Goal: Transaction & Acquisition: Purchase product/service

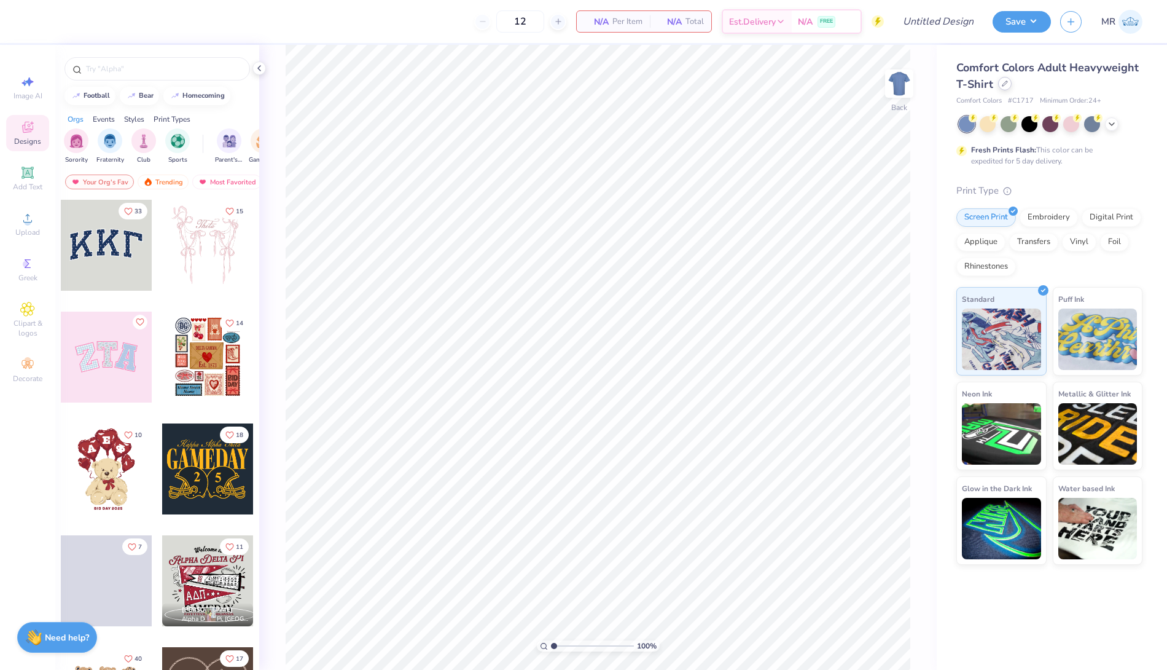
click at [1008, 83] on div at bounding box center [1005, 84] width 14 height 14
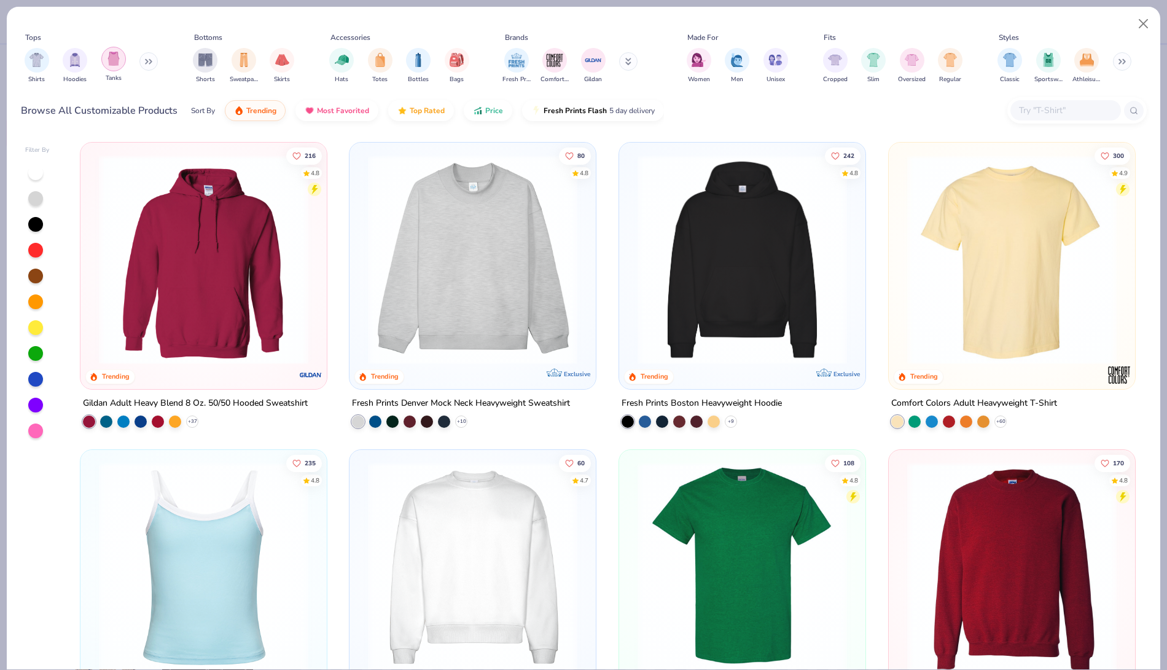
click at [109, 57] on img "filter for Tanks" at bounding box center [114, 59] width 14 height 14
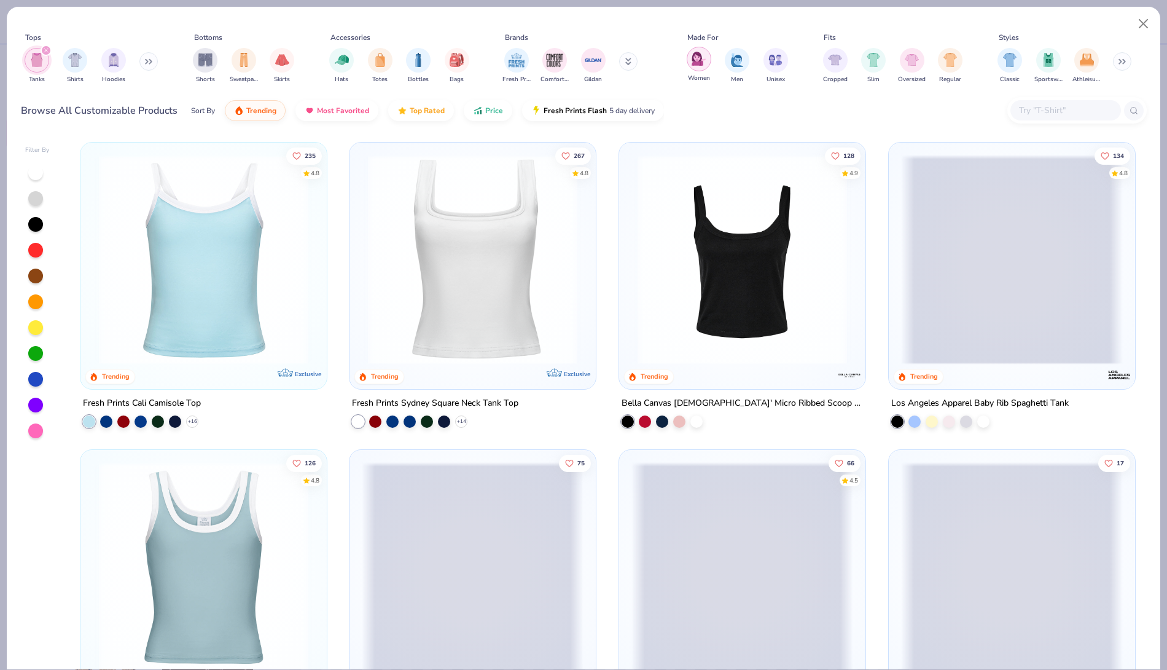
click at [697, 61] on img "filter for Women" at bounding box center [699, 59] width 14 height 14
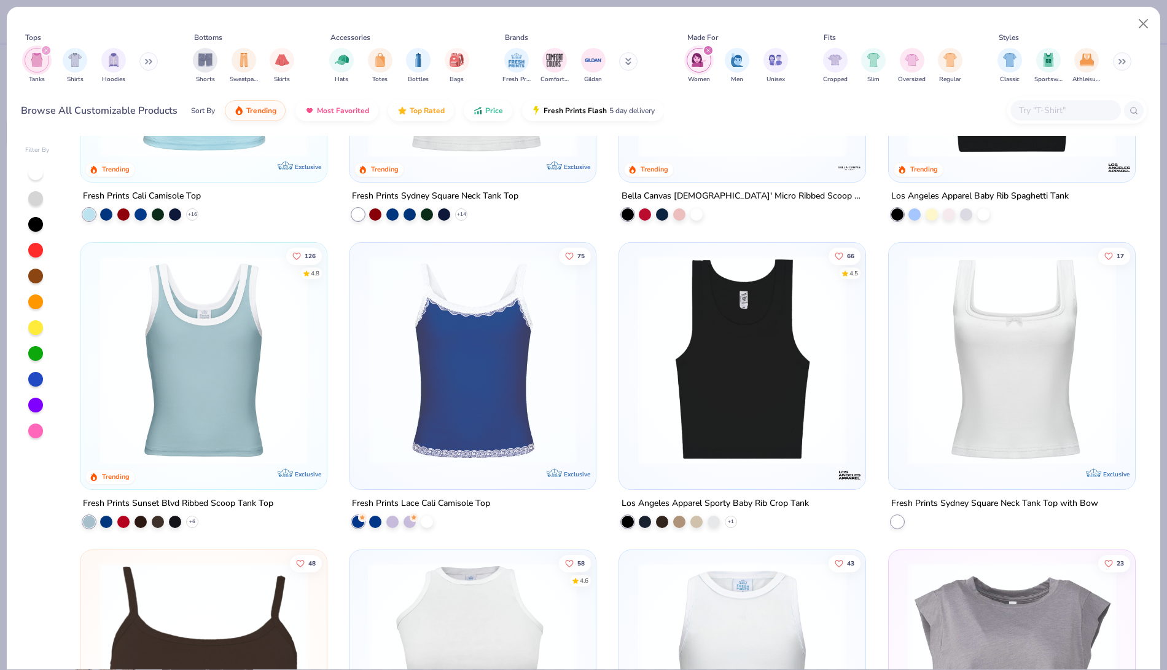
scroll to position [206, 0]
click at [488, 337] on img at bounding box center [473, 361] width 222 height 210
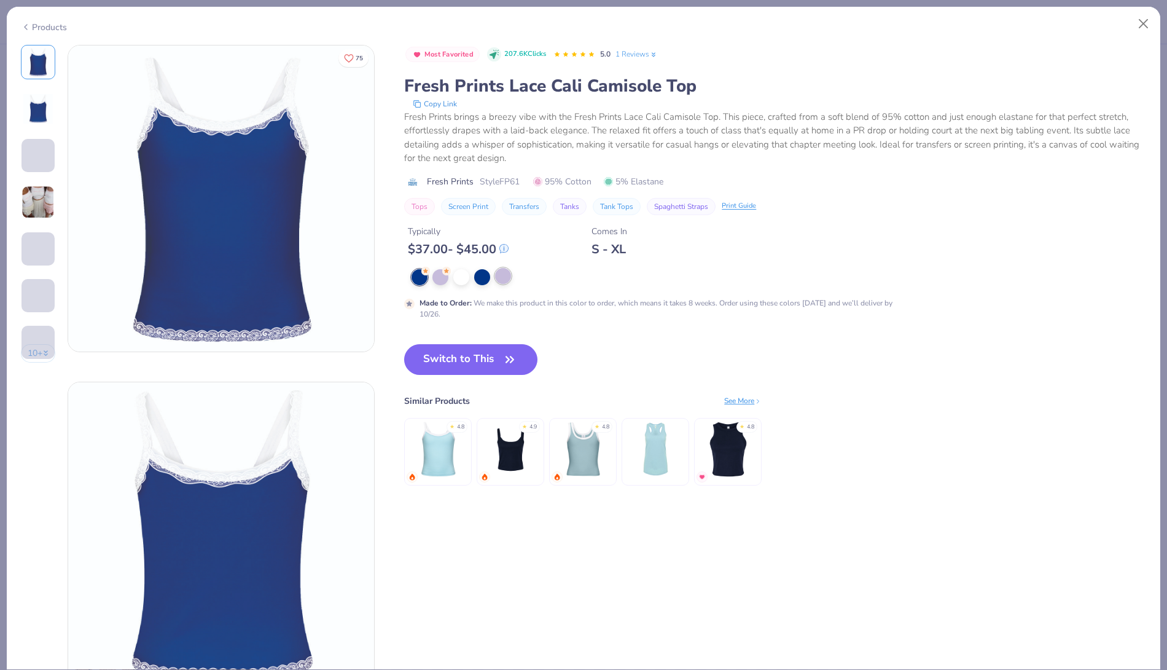
click at [501, 280] on div at bounding box center [503, 276] width 16 height 16
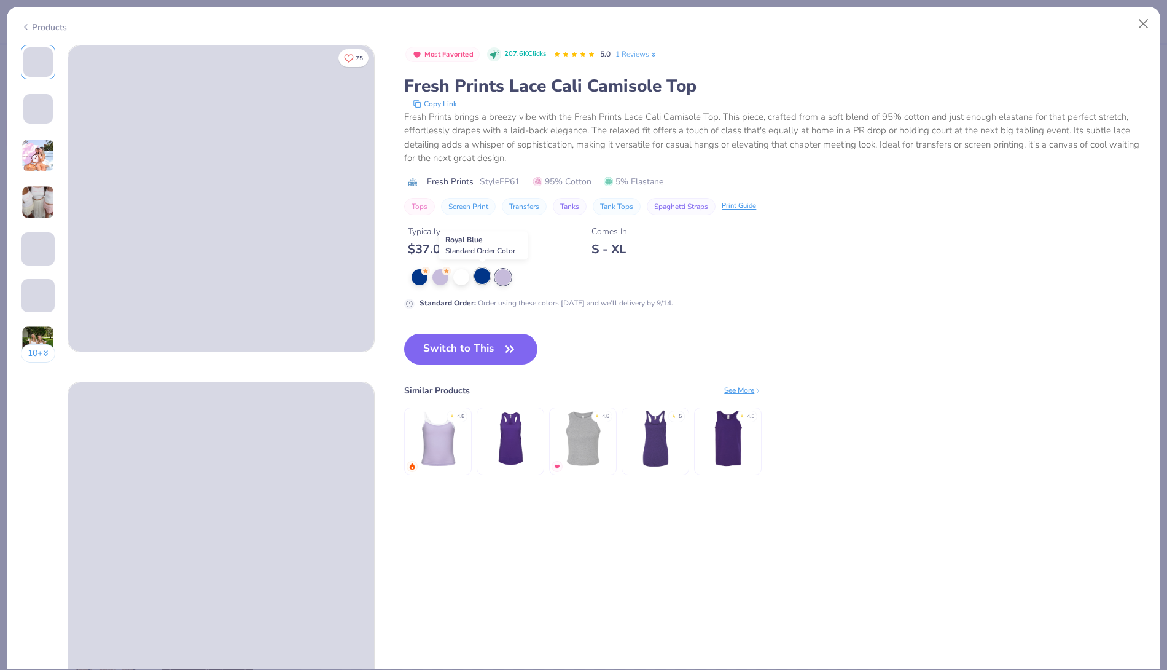
click at [476, 275] on div at bounding box center [482, 276] width 16 height 16
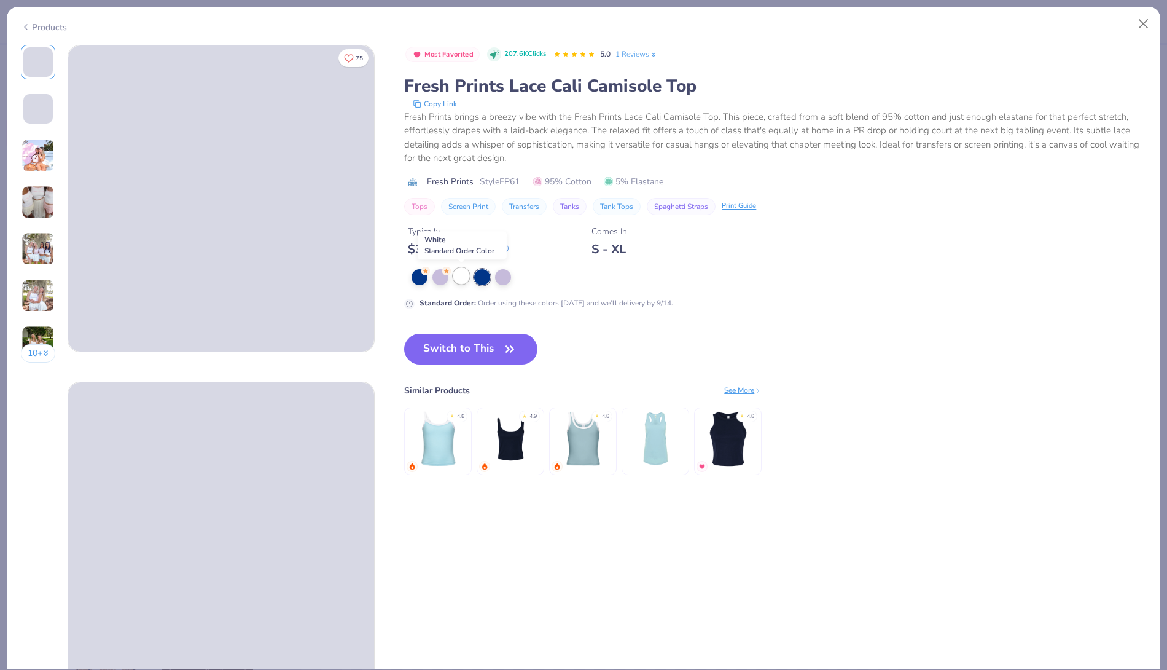
click at [457, 272] on div at bounding box center [461, 276] width 16 height 16
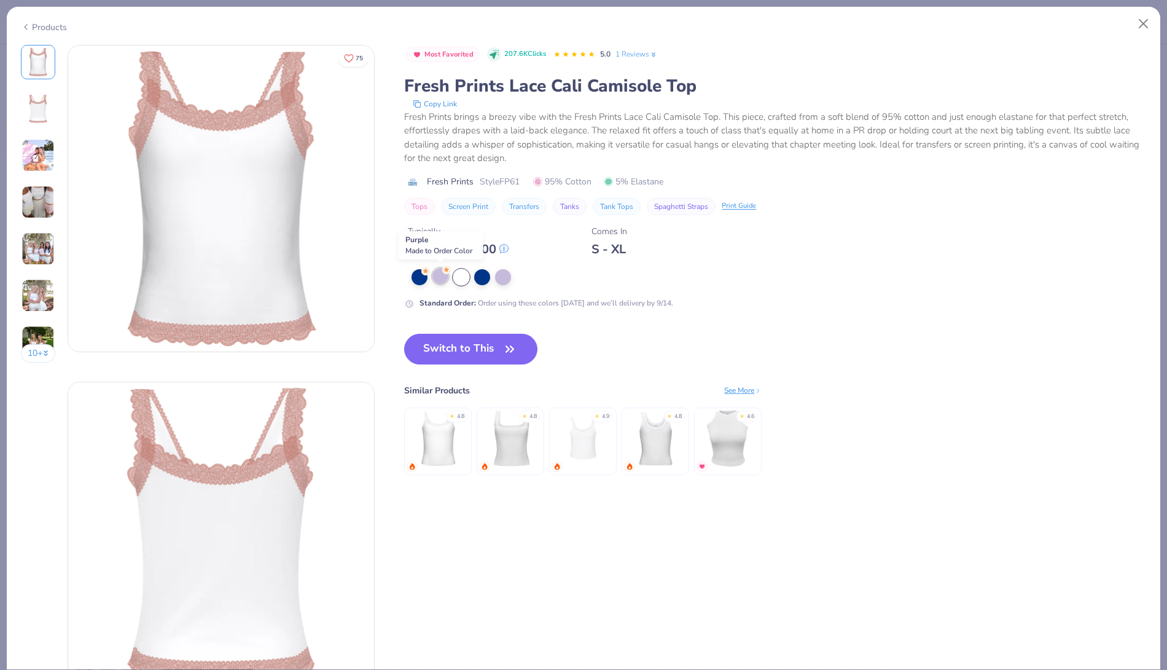
click at [441, 275] on div at bounding box center [441, 276] width 16 height 16
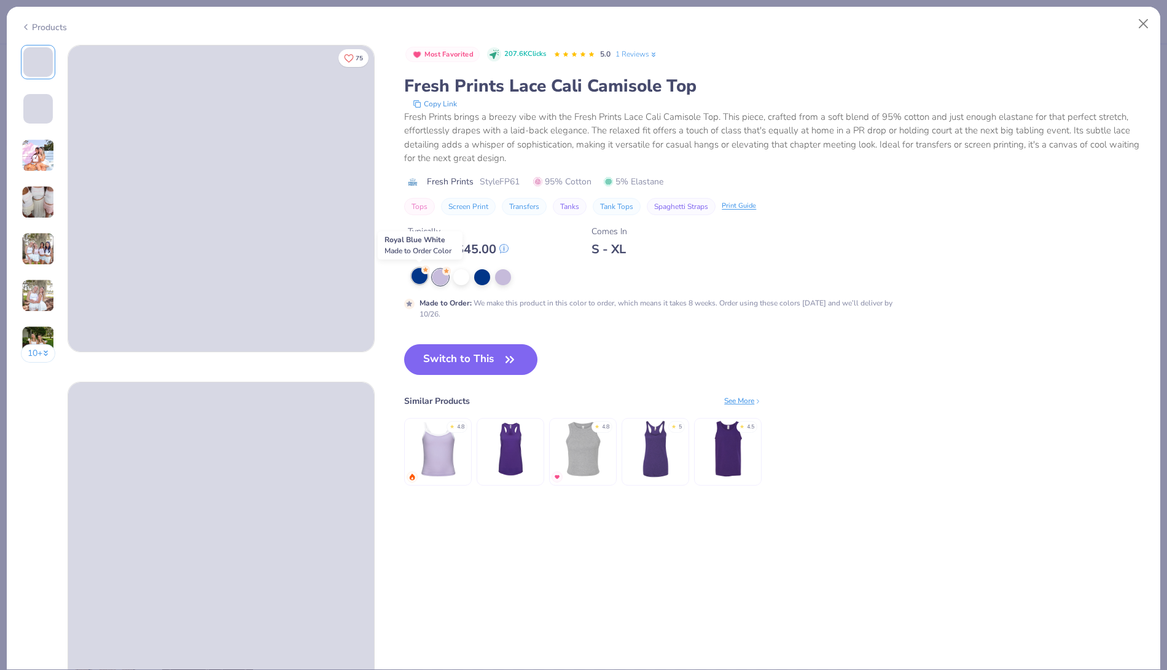
click at [422, 275] on div at bounding box center [420, 276] width 16 height 16
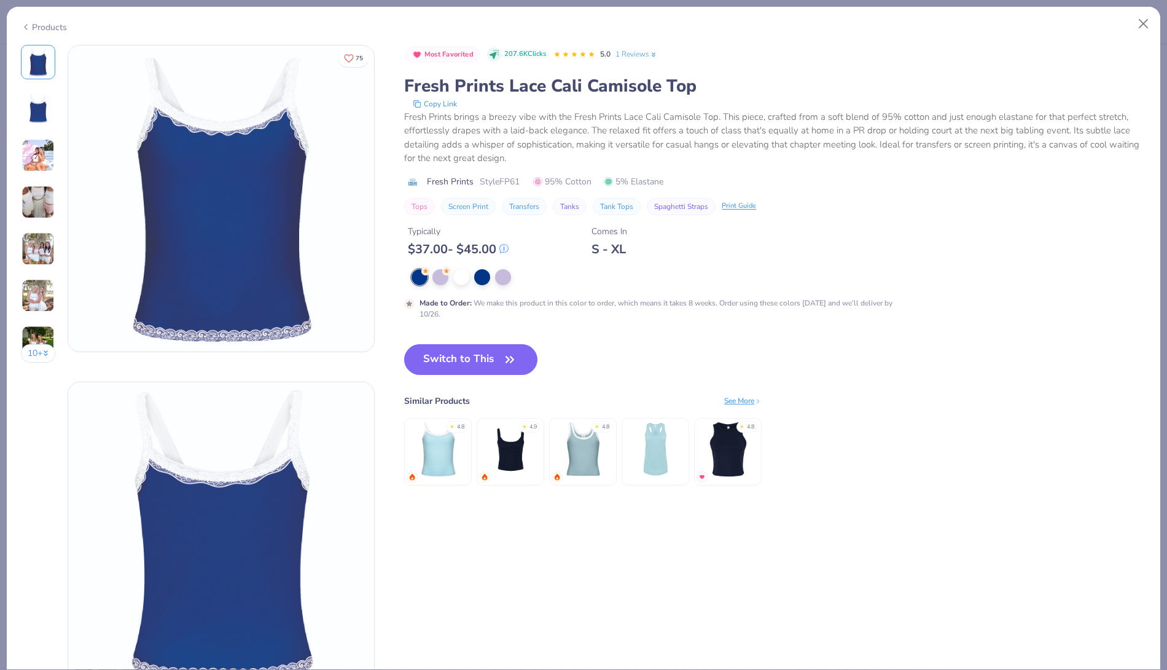
click at [28, 26] on icon at bounding box center [26, 27] width 10 height 15
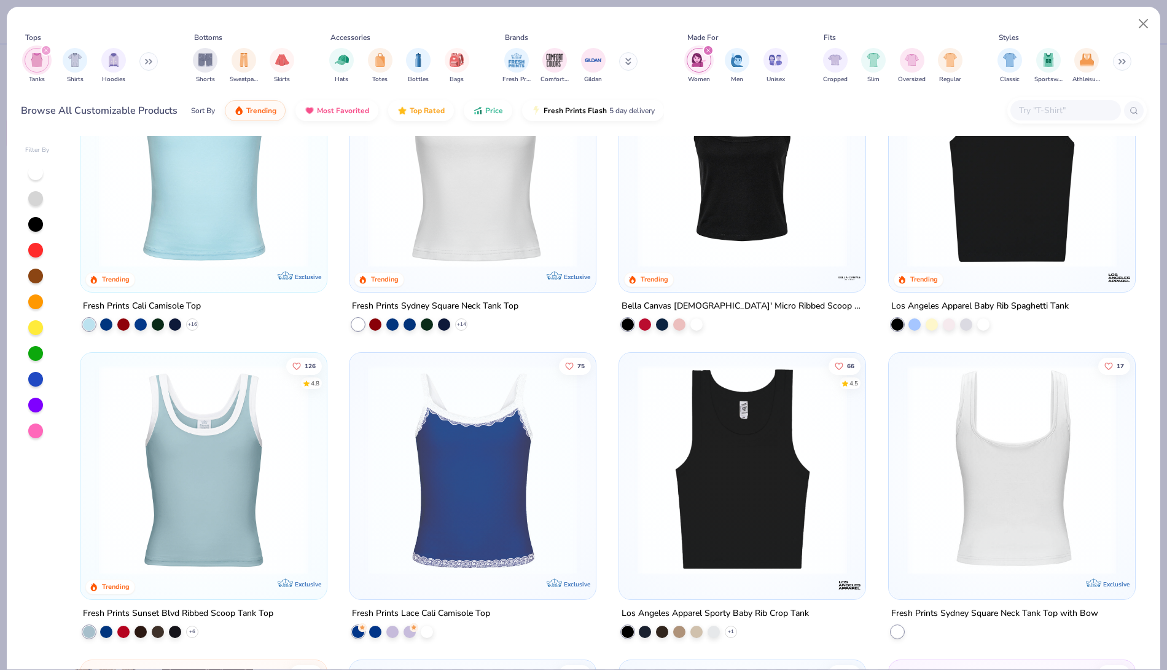
scroll to position [77, 0]
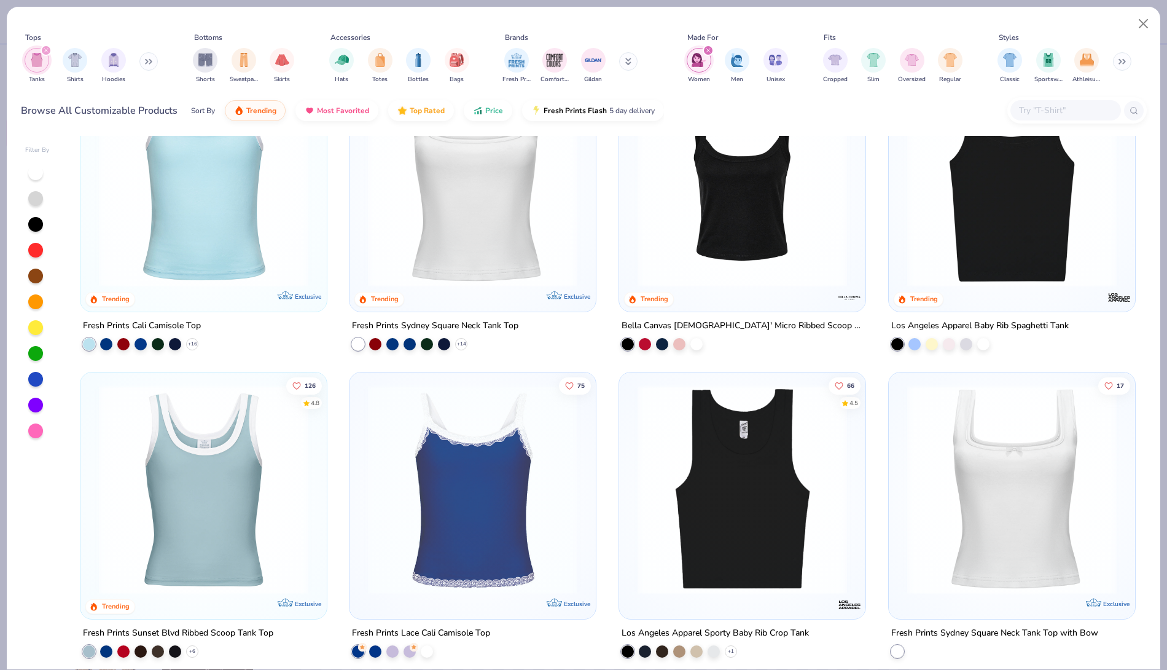
click at [981, 203] on img at bounding box center [1012, 182] width 222 height 210
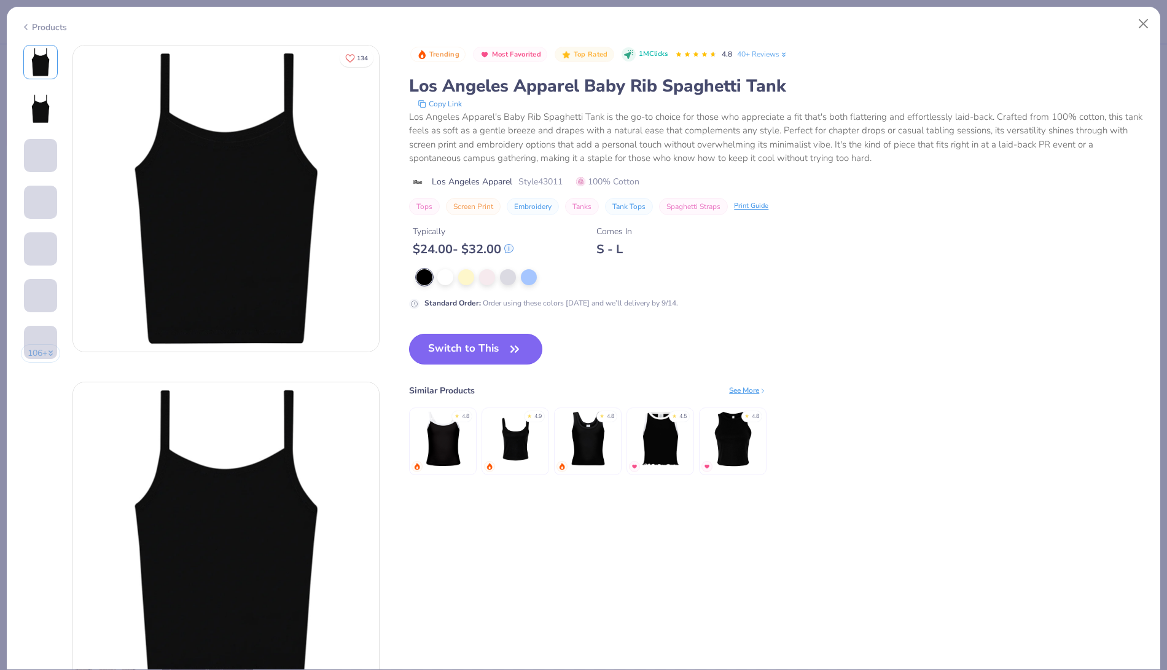
click at [477, 344] on button "Switch to This" at bounding box center [475, 349] width 133 height 31
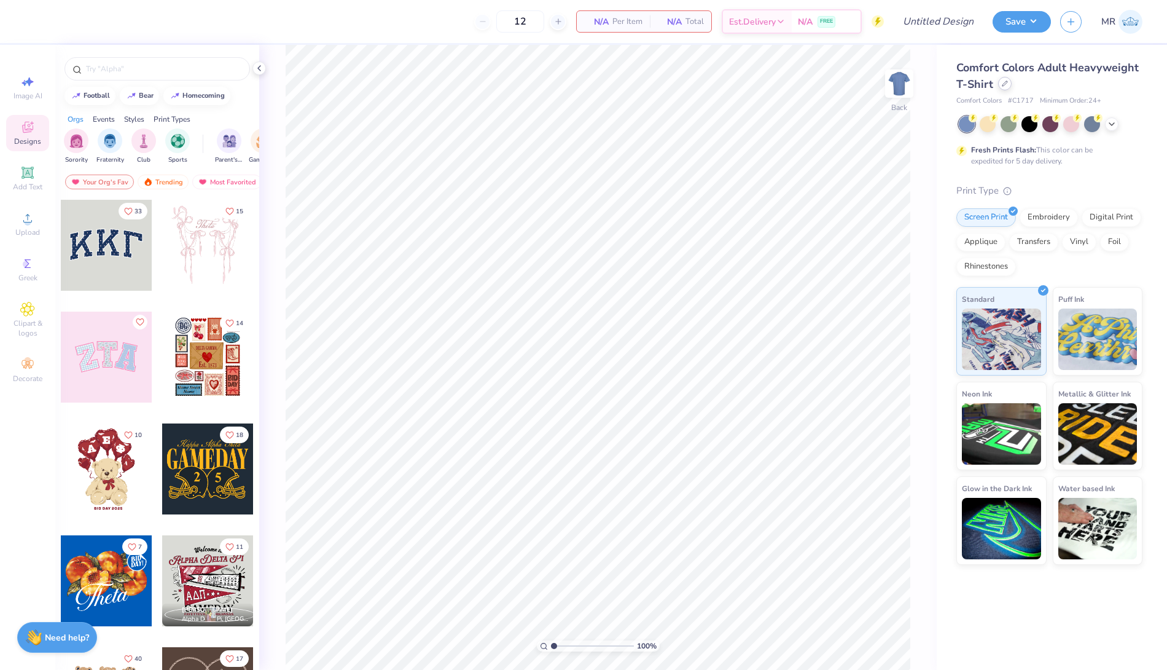
click at [1006, 83] on icon at bounding box center [1005, 83] width 6 height 6
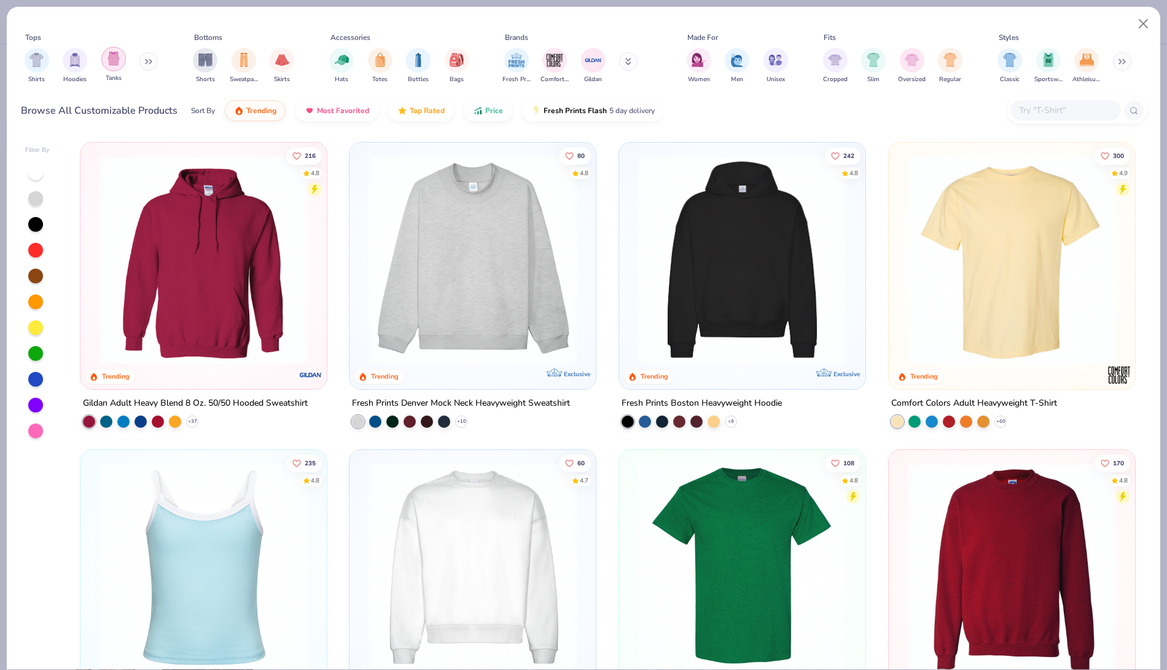
click at [110, 55] on img "filter for Tanks" at bounding box center [114, 59] width 14 height 14
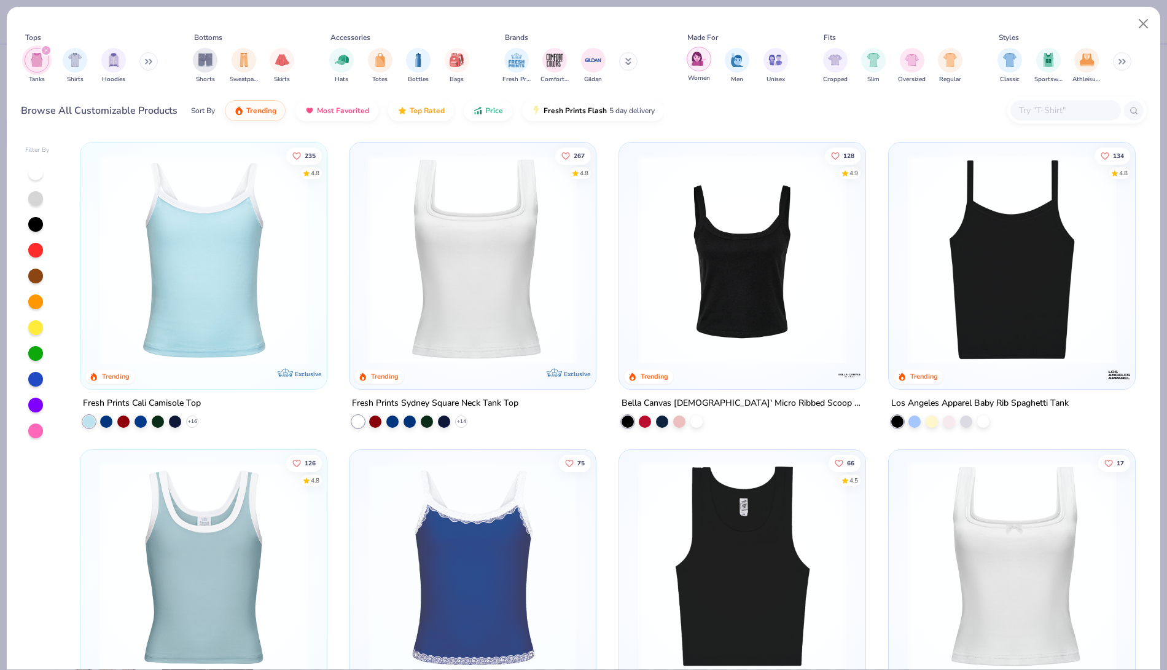
click at [696, 60] on img "filter for Women" at bounding box center [699, 59] width 14 height 14
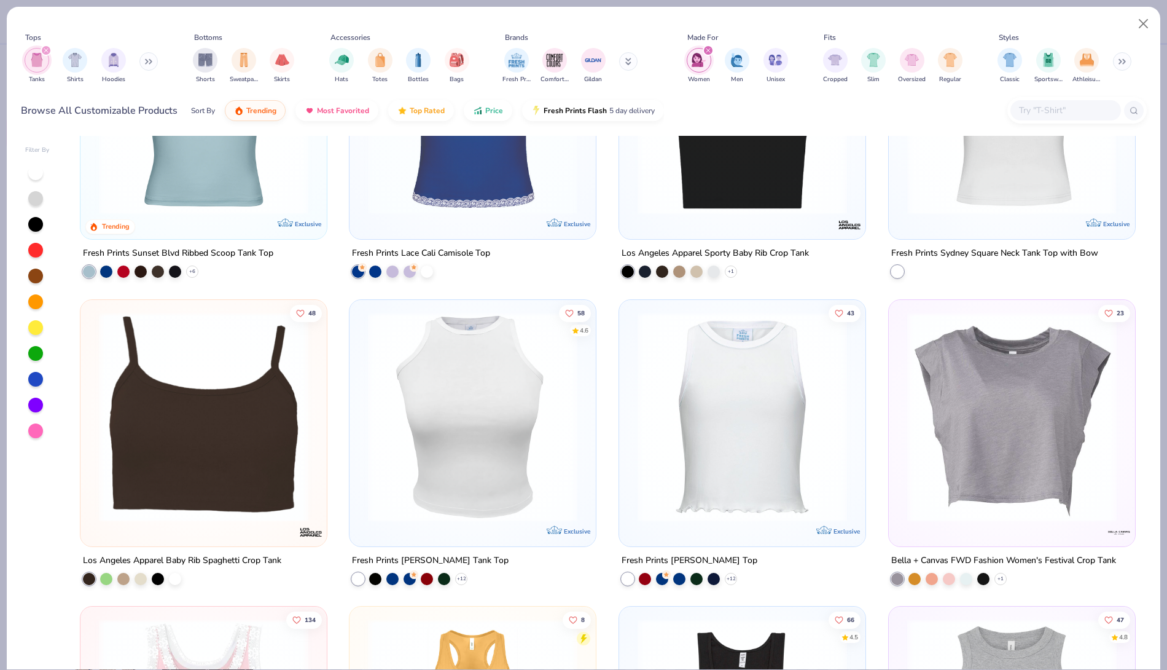
scroll to position [457, 0]
click at [972, 194] on img at bounding box center [1012, 111] width 222 height 210
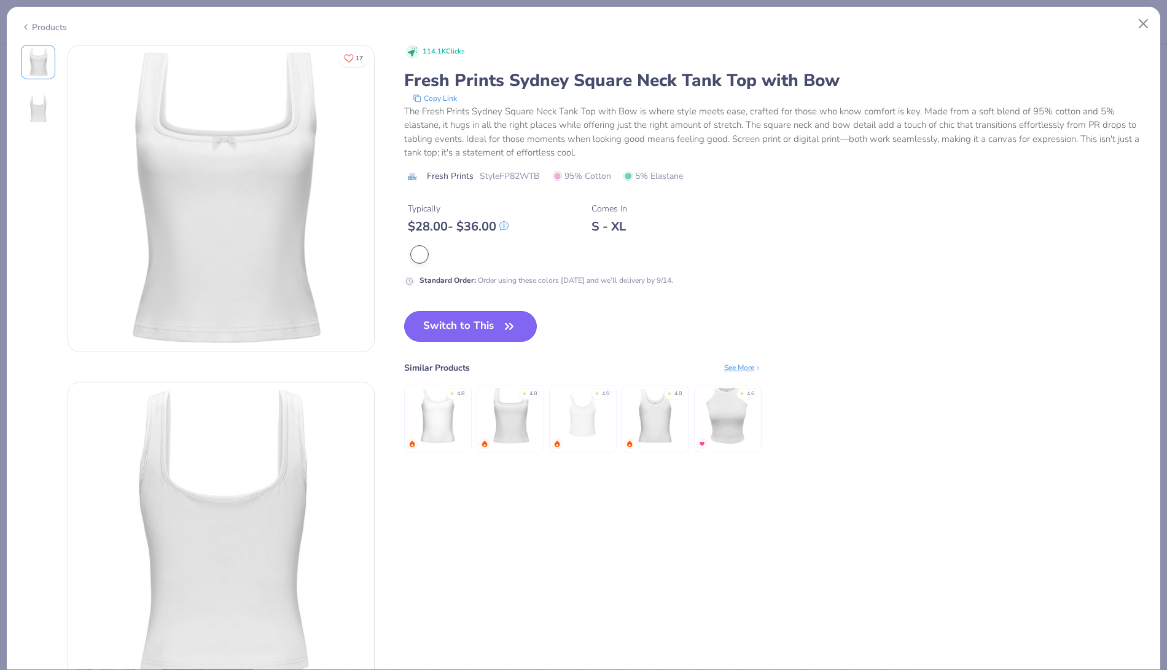
click at [465, 323] on button "Switch to This" at bounding box center [470, 326] width 133 height 31
type input "50"
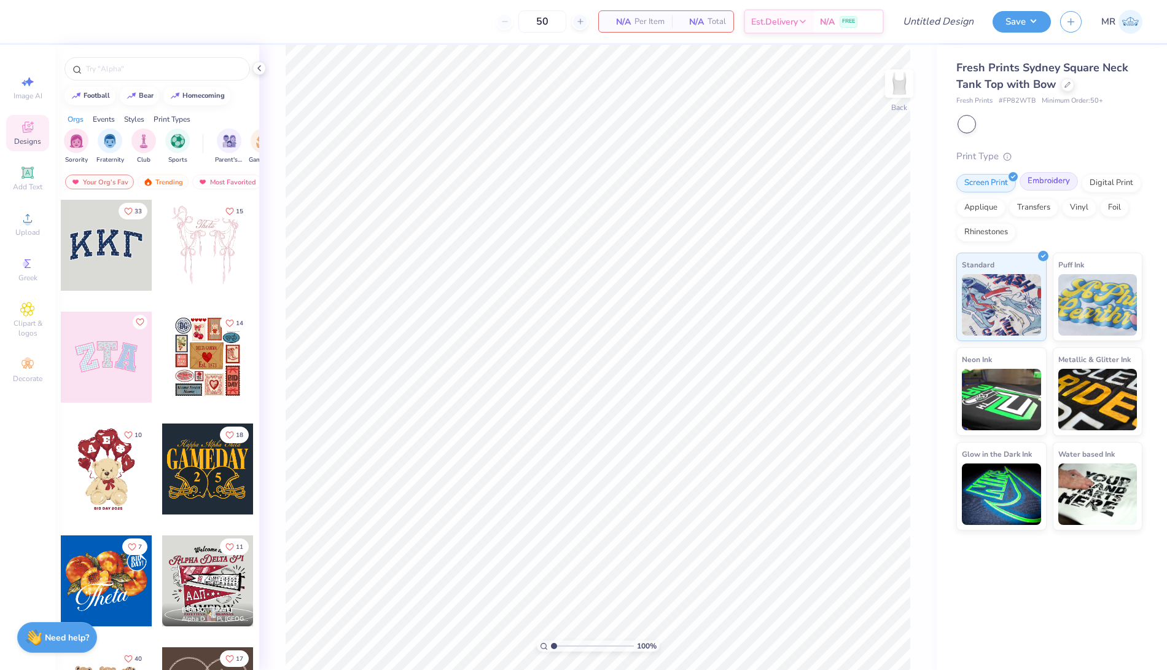
click at [1040, 179] on div "Embroidery" at bounding box center [1049, 181] width 58 height 18
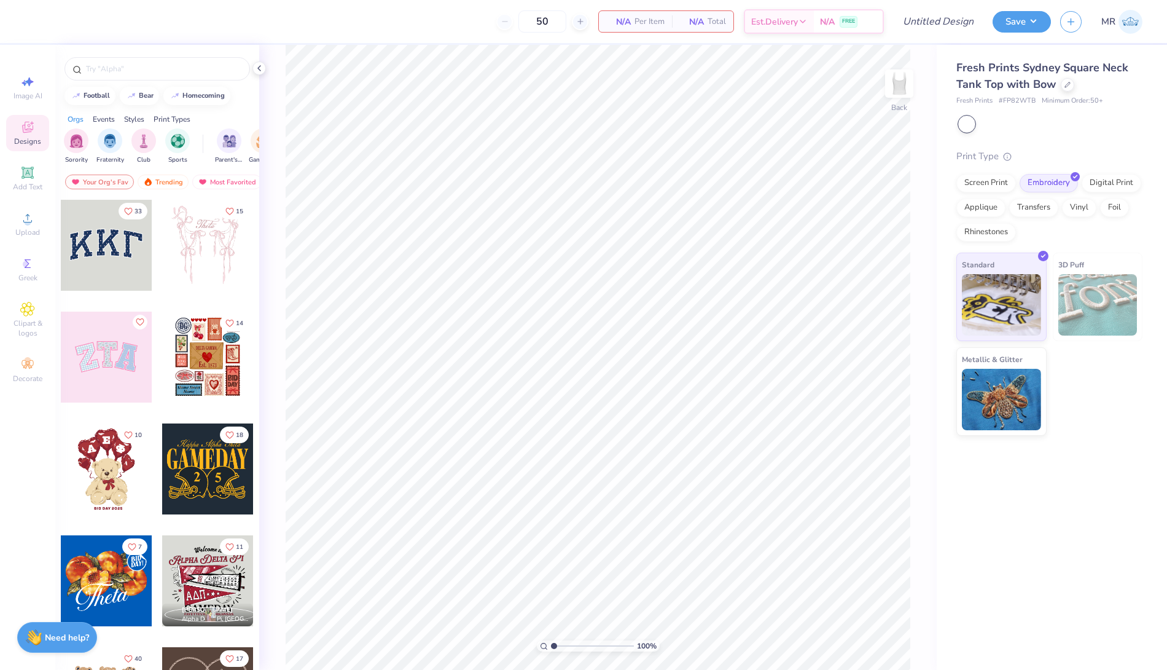
click at [81, 340] on div at bounding box center [106, 357] width 91 height 91
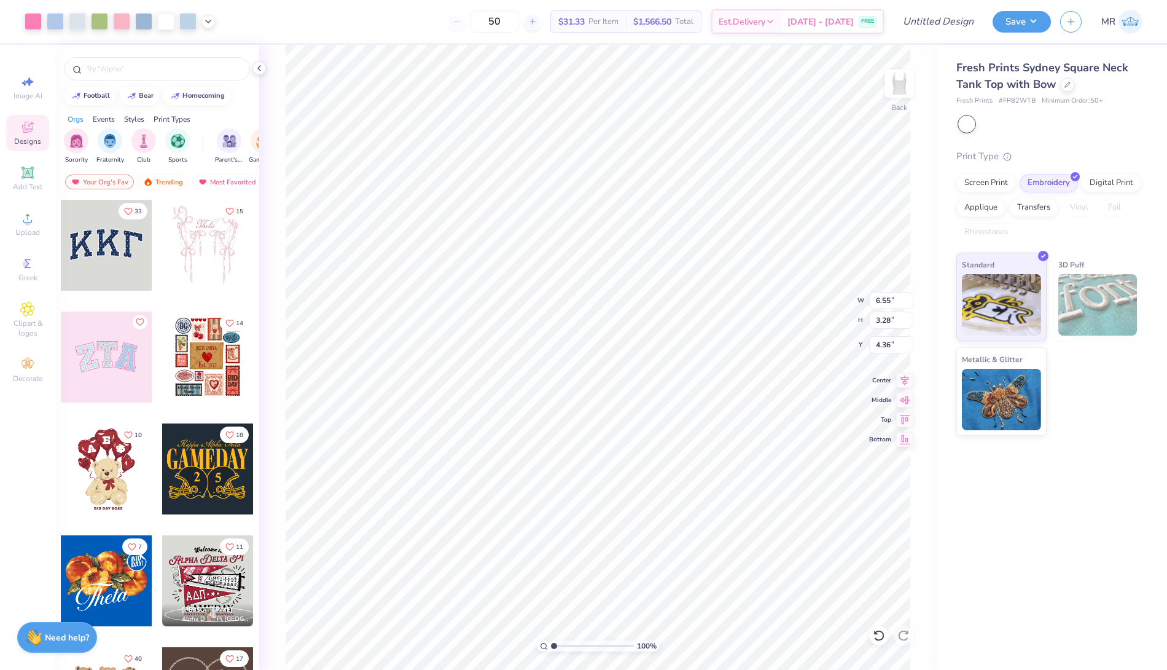
type input "1.71"
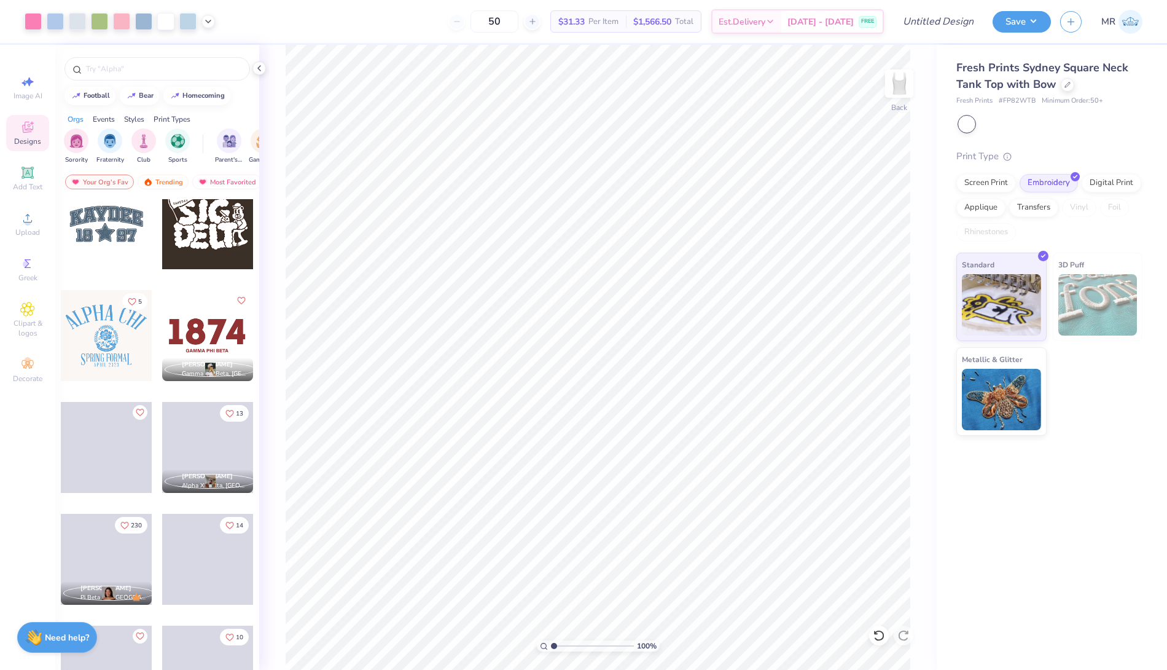
scroll to position [1477, 0]
